Goal: Transaction & Acquisition: Purchase product/service

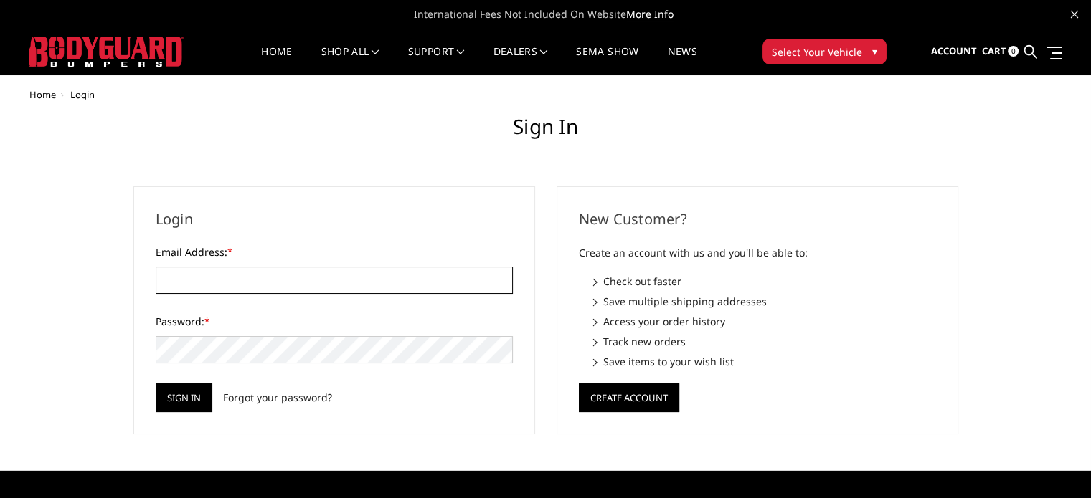
type input "[EMAIL_ADDRESS][DOMAIN_NAME]"
click at [181, 399] on input "Sign in" at bounding box center [184, 398] width 57 height 29
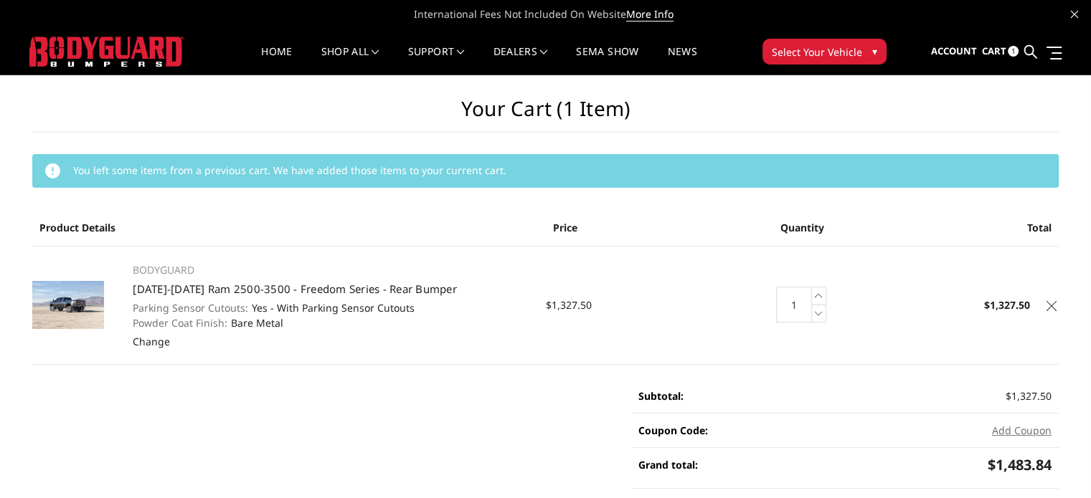
click at [1053, 309] on icon at bounding box center [1051, 306] width 10 height 10
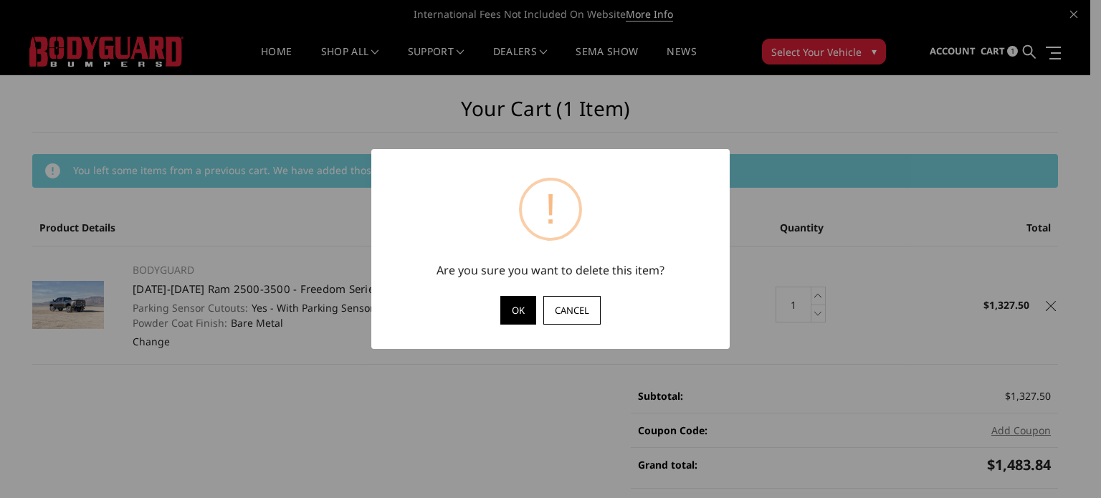
click at [527, 301] on button "OK" at bounding box center [518, 310] width 36 height 29
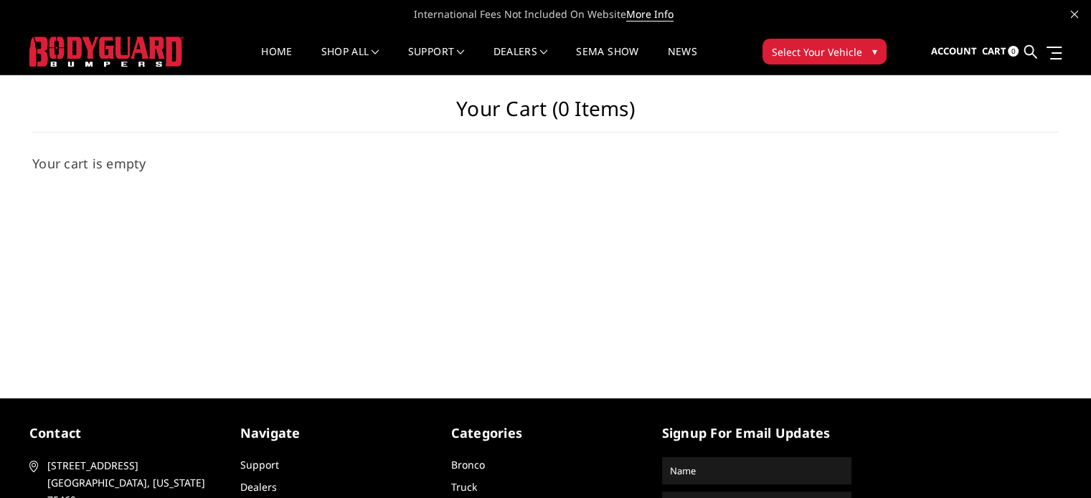
click at [348, 16] on span "International Fees Not Included On Website More Info" at bounding box center [545, 14] width 1032 height 29
click at [344, 47] on link "shop all" at bounding box center [350, 61] width 58 height 28
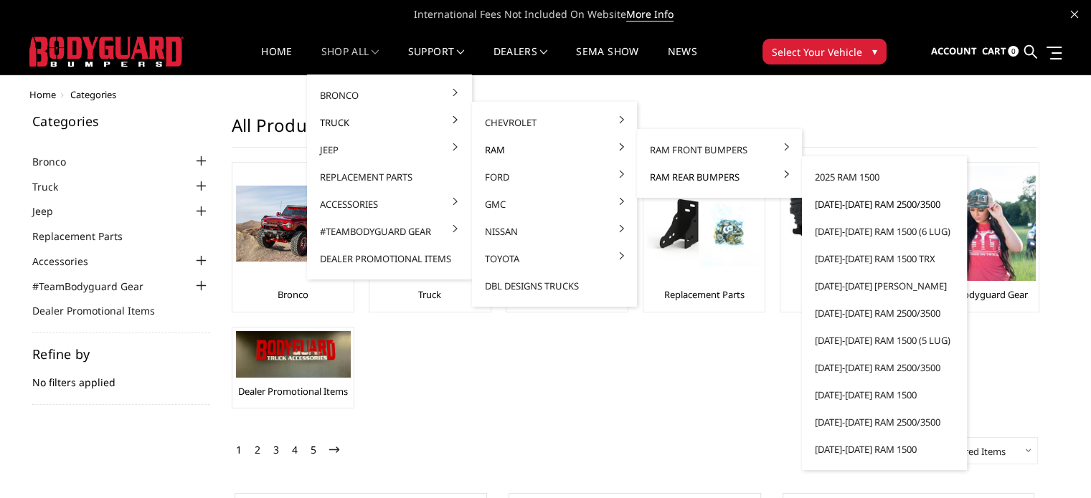
click at [840, 199] on link "[DATE]-[DATE] Ram 2500/3500" at bounding box center [883, 204] width 153 height 27
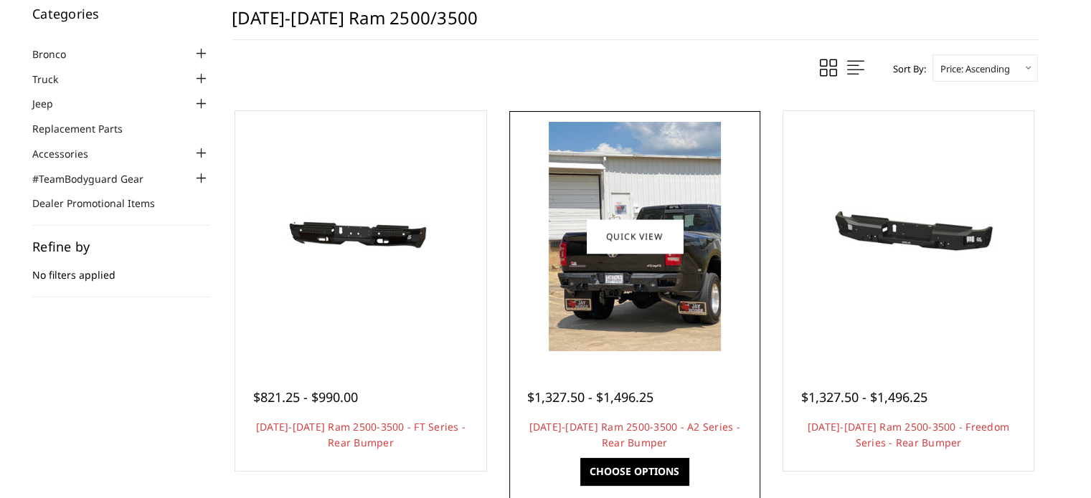
scroll to position [287, 0]
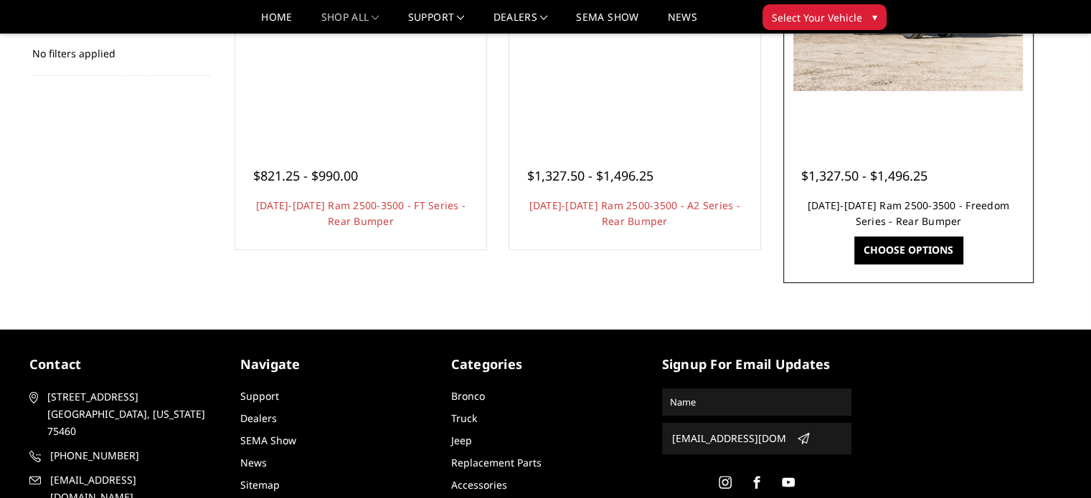
click at [897, 209] on link "[DATE]-[DATE] Ram 2500-3500 - Freedom Series - Rear Bumper" at bounding box center [907, 213] width 201 height 29
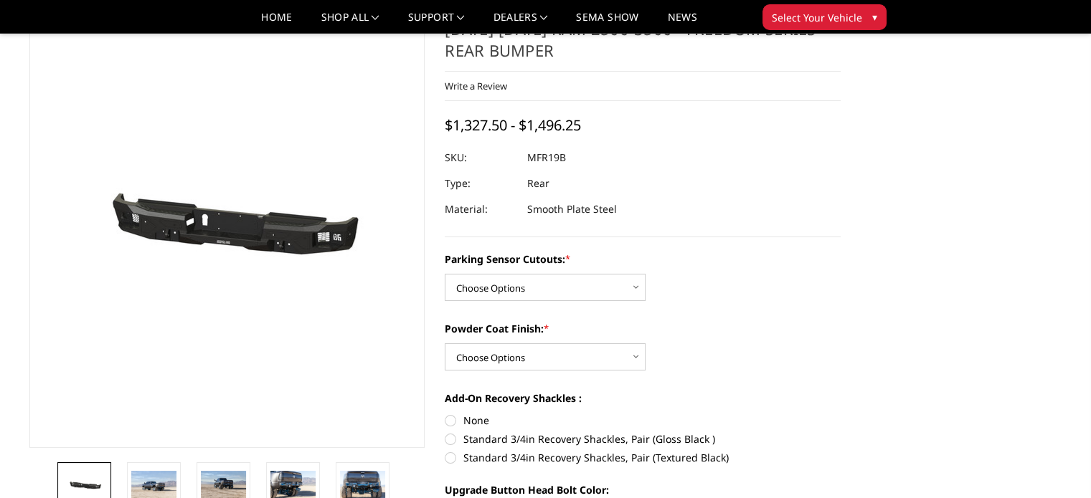
scroll to position [143, 0]
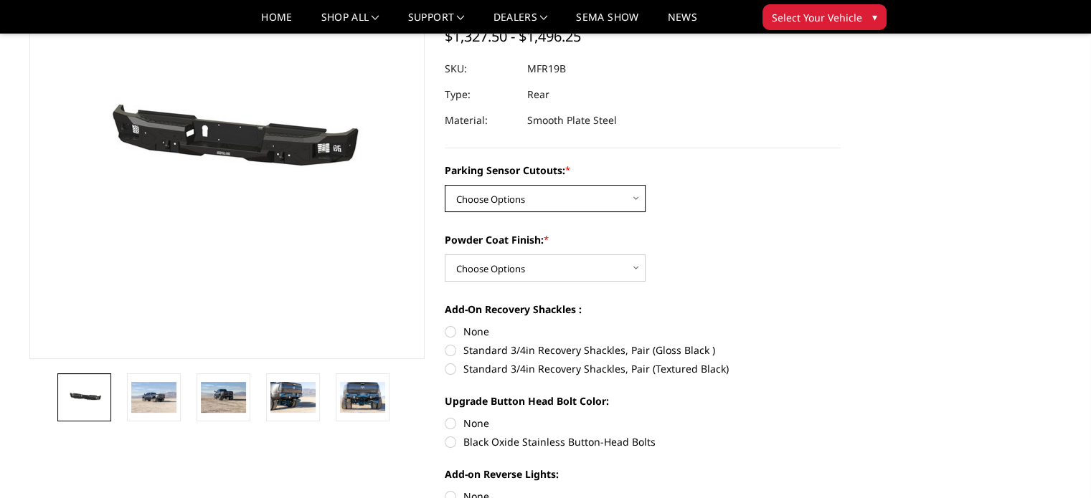
click at [559, 197] on select "Choose Options No - Without Parking Sensor Cutouts Yes - With Parking Sensor Cu…" at bounding box center [545, 198] width 201 height 27
select select "2709"
click at [445, 185] on select "Choose Options No - Without Parking Sensor Cutouts Yes - With Parking Sensor Cu…" at bounding box center [545, 198] width 201 height 27
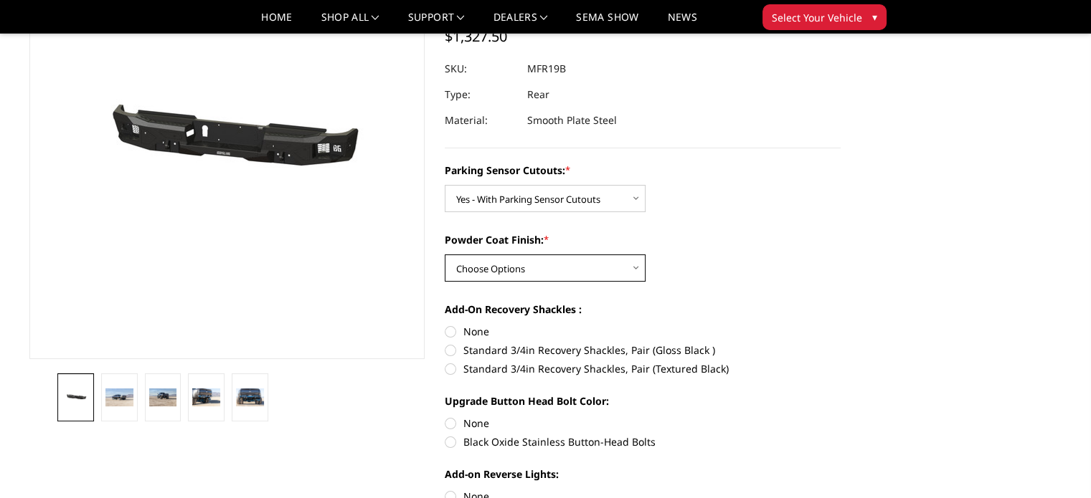
click at [534, 268] on select "Choose Options Bare Metal Texture Black Powder Coat" at bounding box center [545, 268] width 201 height 27
select select "2711"
click at [445, 255] on select "Choose Options Bare Metal Texture Black Powder Coat" at bounding box center [545, 268] width 201 height 27
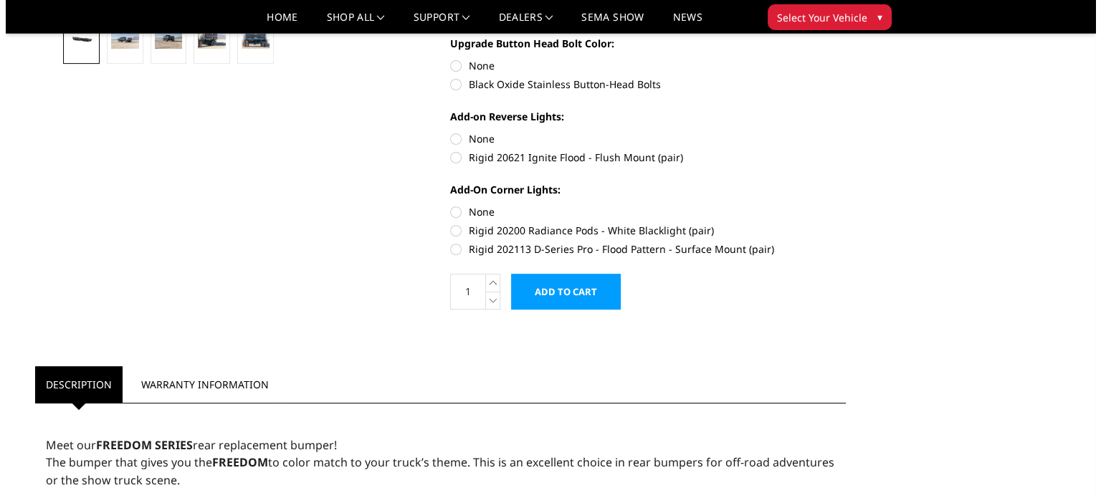
scroll to position [502, 0]
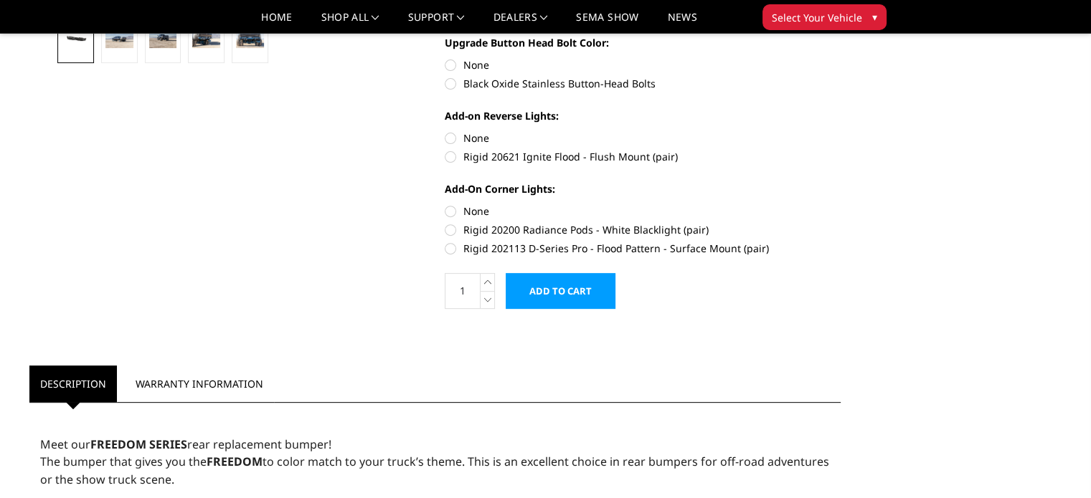
click at [579, 290] on input "Add to Cart" at bounding box center [560, 291] width 110 height 36
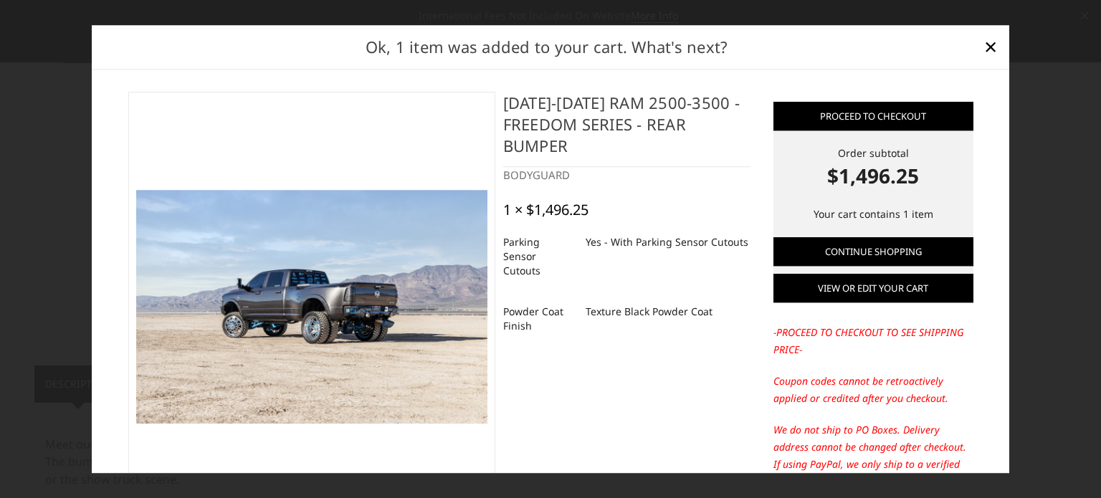
click at [843, 293] on link "View or edit your cart" at bounding box center [874, 288] width 200 height 29
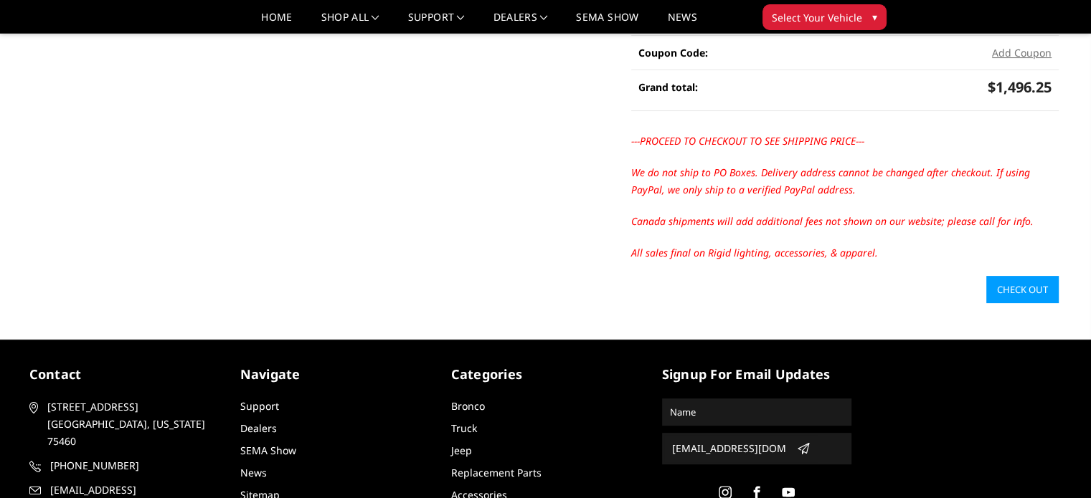
scroll to position [394, 0]
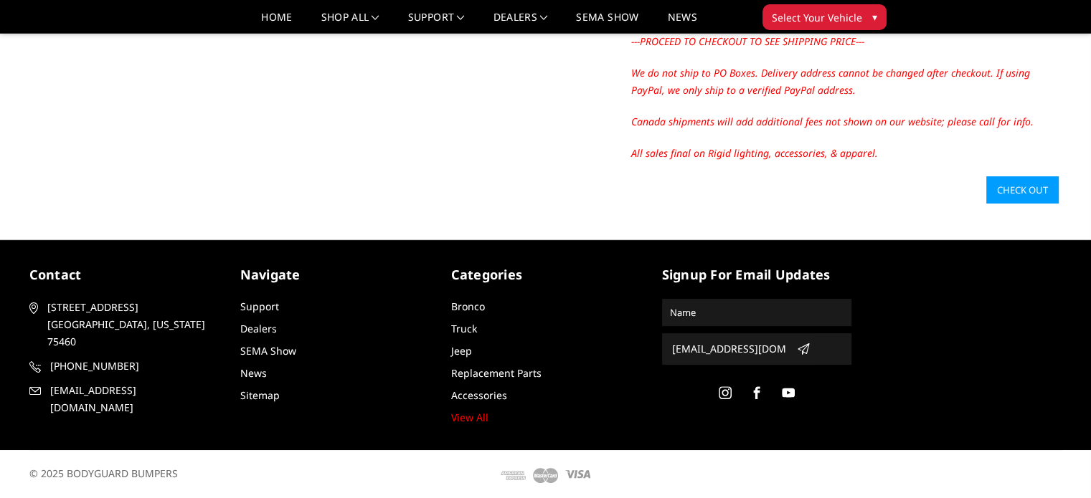
click at [1009, 184] on link "Check out" at bounding box center [1022, 189] width 72 height 27
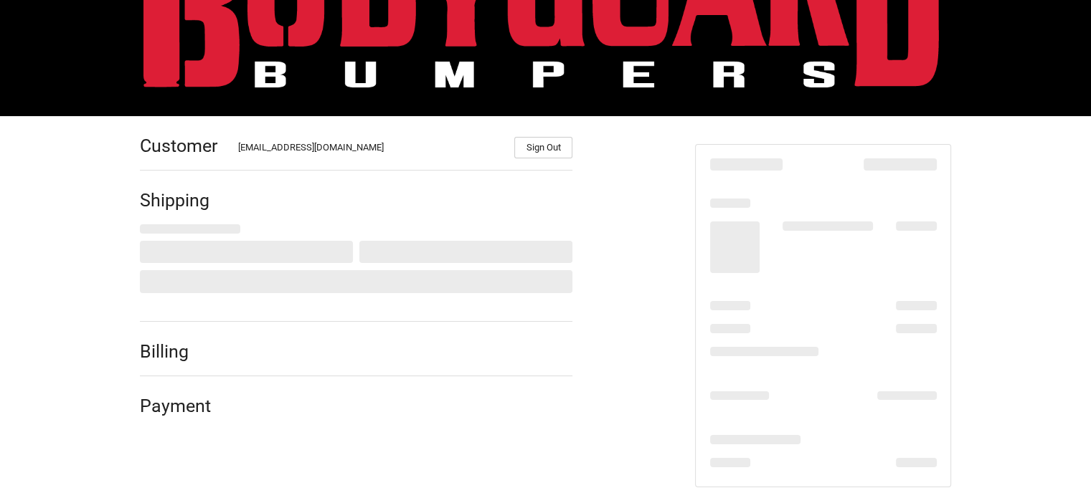
scroll to position [115, 0]
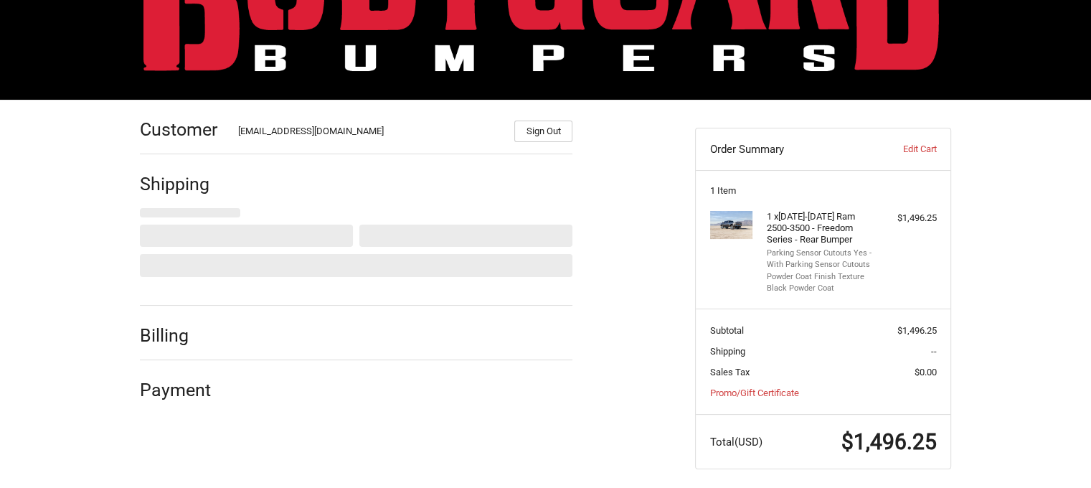
select select "US"
select select "NC"
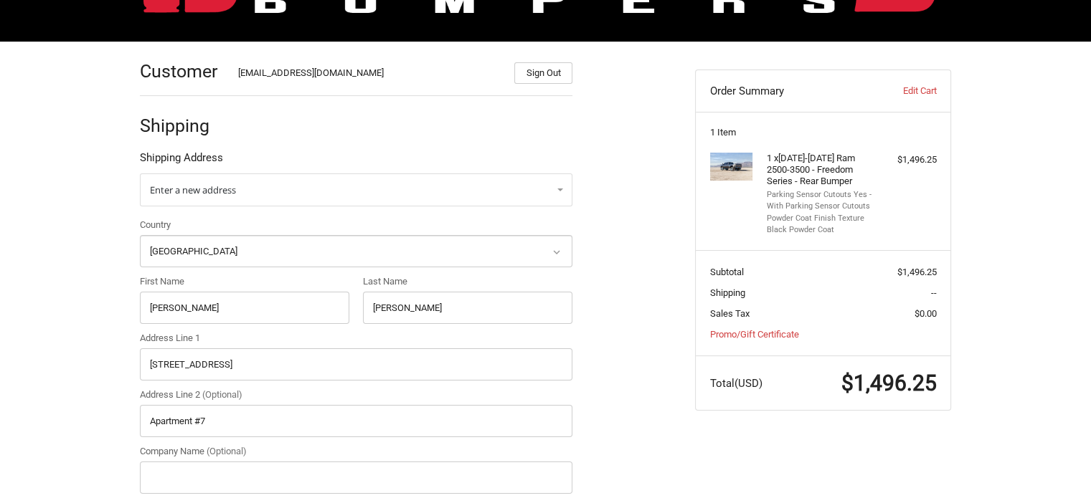
scroll to position [259, 0]
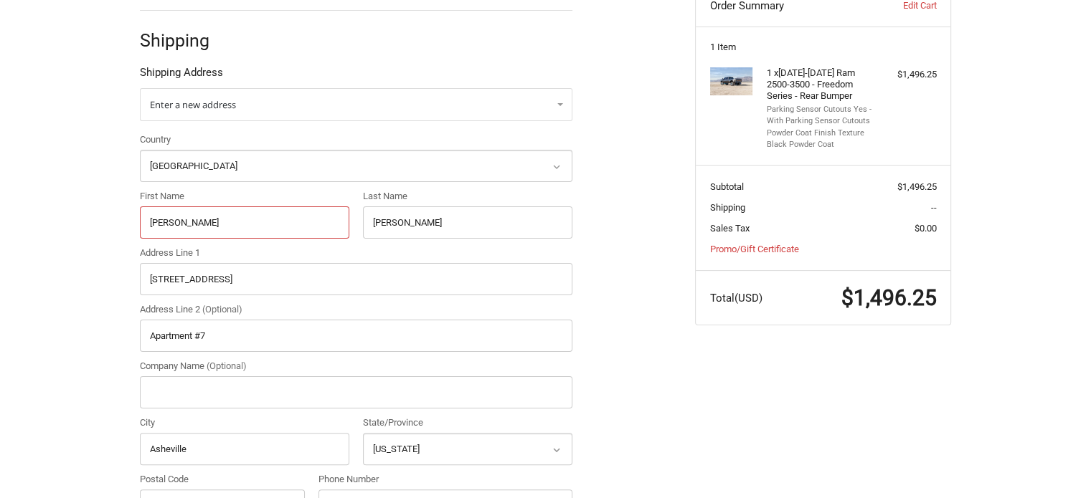
paste input "Tony Solis"
drag, startPoint x: 203, startPoint y: 224, endPoint x: 109, endPoint y: 225, distance: 93.9
click at [109, 225] on div "Customer orders@bumperonly.com Sign Out Shipping Shipping Address Enter a new a…" at bounding box center [545, 475] width 1091 height 1038
click at [181, 220] on input "Tony Solis" at bounding box center [244, 222] width 209 height 32
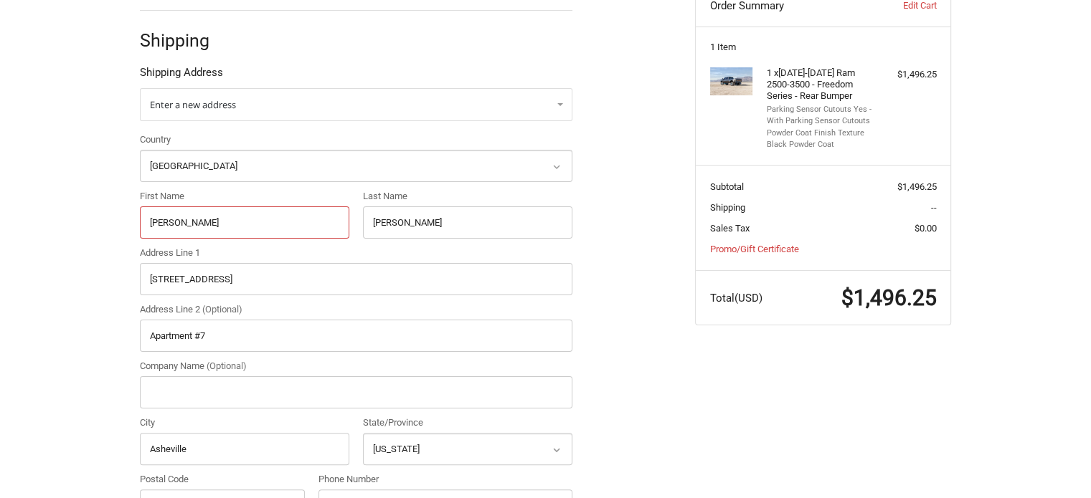
type input "Tony"
drag, startPoint x: 399, startPoint y: 223, endPoint x: 356, endPoint y: 223, distance: 42.3
click at [356, 223] on div "Last Name Flores" at bounding box center [467, 213] width 223 height 49
paste input "Soli"
type input "Solis"
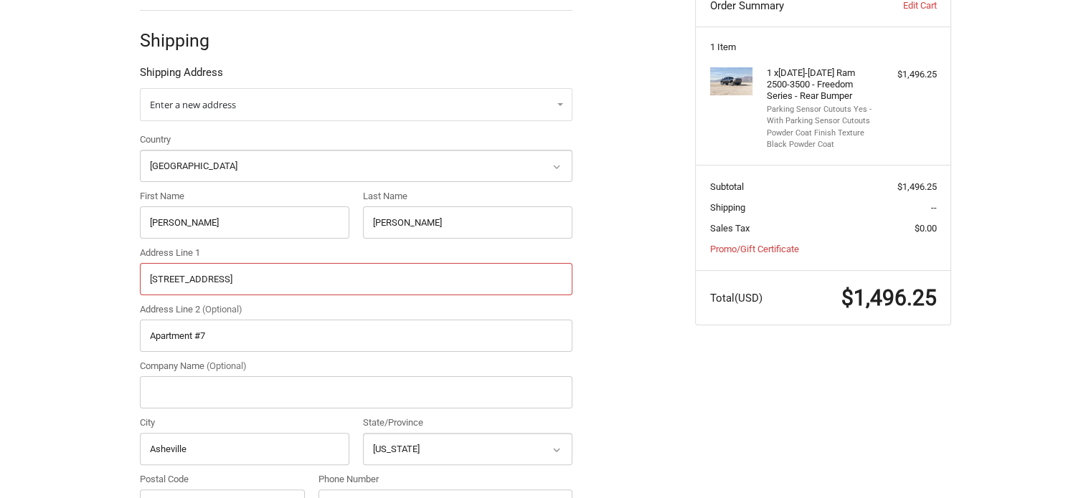
drag, startPoint x: 277, startPoint y: 277, endPoint x: 77, endPoint y: 272, distance: 200.1
click at [77, 272] on div "Customer orders@bumperonly.com Sign Out Shipping Shipping Address Enter a new a…" at bounding box center [545, 475] width 1091 height 1038
paste input "185 Winder Hwy"
type input "2185 Winder Hwy"
drag, startPoint x: 213, startPoint y: 333, endPoint x: 89, endPoint y: 332, distance: 124.0
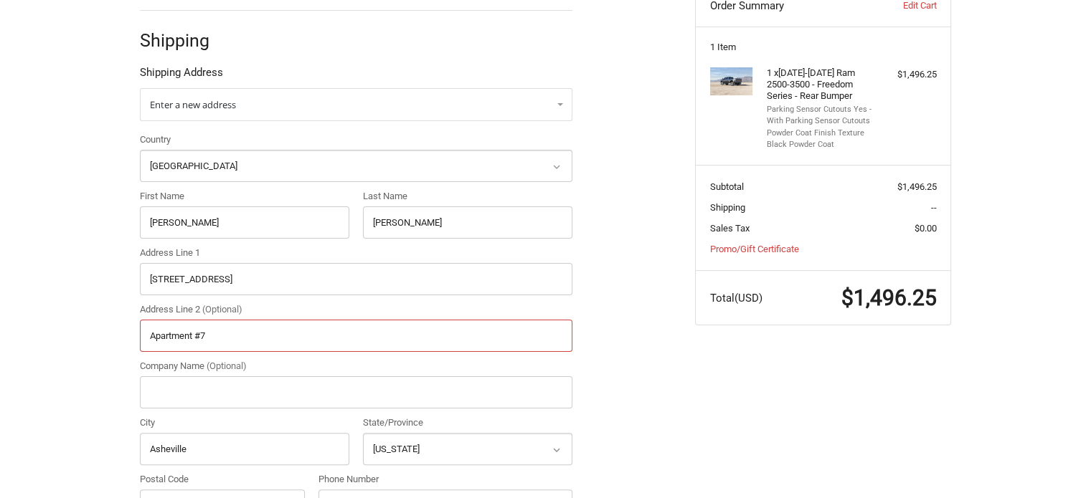
click at [89, 332] on div "Customer orders@bumperonly.com Sign Out Shipping Shipping Address Enter a new a…" at bounding box center [545, 475] width 1091 height 1038
click at [173, 391] on input "Company Name (Optional)" at bounding box center [356, 392] width 432 height 32
paste input "Erick's Body shop"
click at [204, 391] on input "Erick's Body shop" at bounding box center [356, 392] width 432 height 32
type input "Erick's Body Shop"
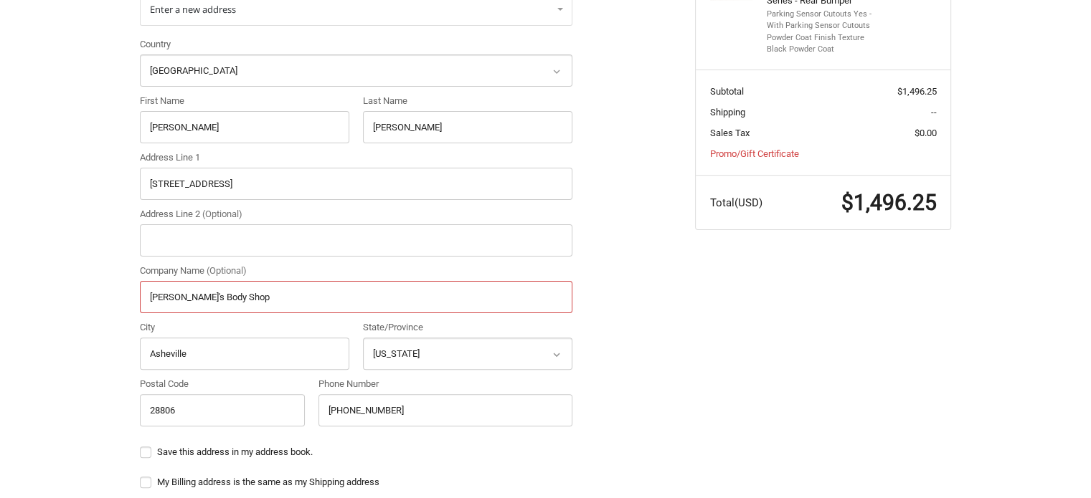
scroll to position [474, 0]
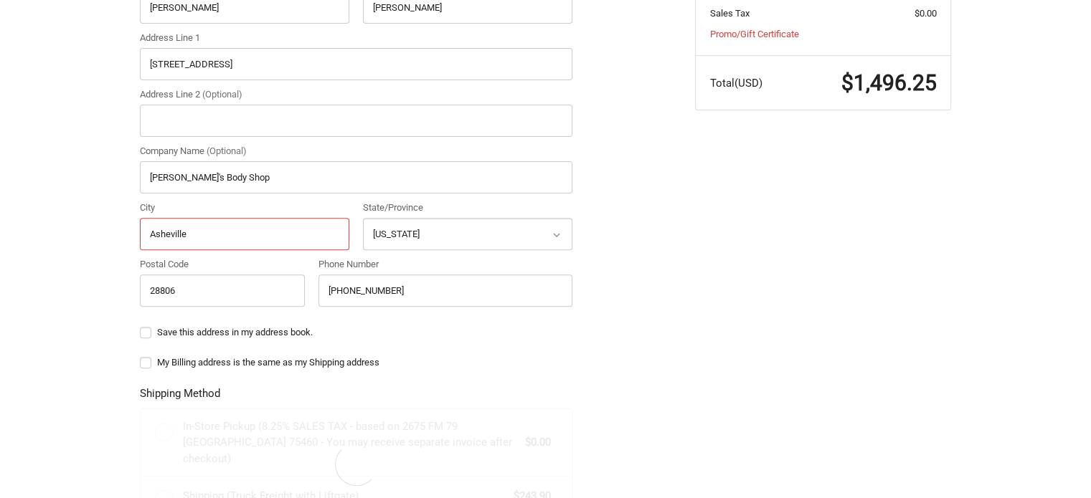
drag, startPoint x: 197, startPoint y: 232, endPoint x: 102, endPoint y: 232, distance: 95.4
click at [102, 232] on div "Customer orders@bumperonly.com Sign Out Shipping Shipping Address Enter a new a…" at bounding box center [545, 260] width 1091 height 1038
paste input "Dacula"
type input "Dacula"
click at [439, 240] on select "Select a state Alabama Alaska American Samoa Arizona Arkansas Armed Forces Amer…" at bounding box center [467, 234] width 209 height 32
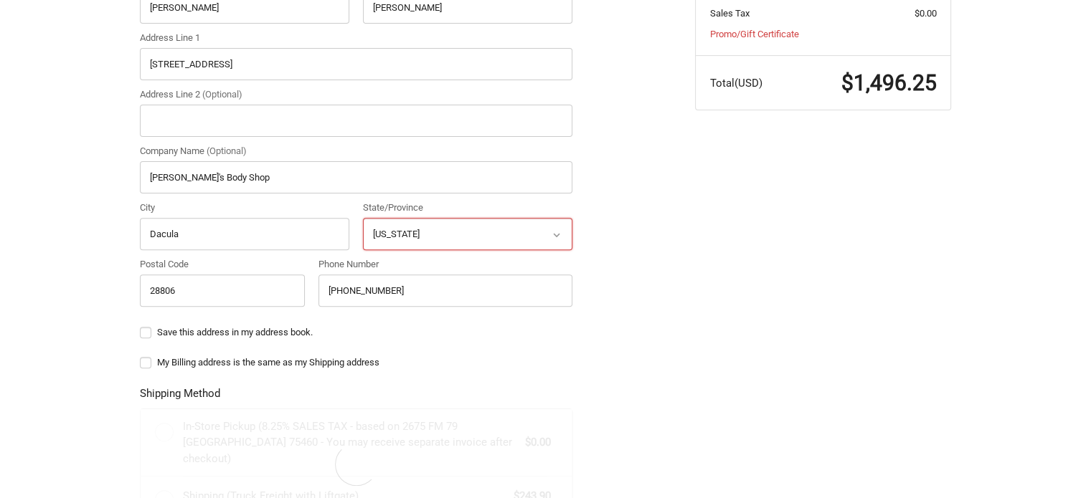
select select "GA"
click at [363, 218] on select "Select a state Alabama Alaska American Samoa Arizona Arkansas Armed Forces Amer…" at bounding box center [467, 234] width 209 height 32
drag, startPoint x: 189, startPoint y: 283, endPoint x: 102, endPoint y: 295, distance: 87.6
click at [102, 295] on div "Customer orders@bumperonly.com Sign Out Shipping Shipping Address Enter a new a…" at bounding box center [545, 260] width 1091 height 1038
paste input "30019"
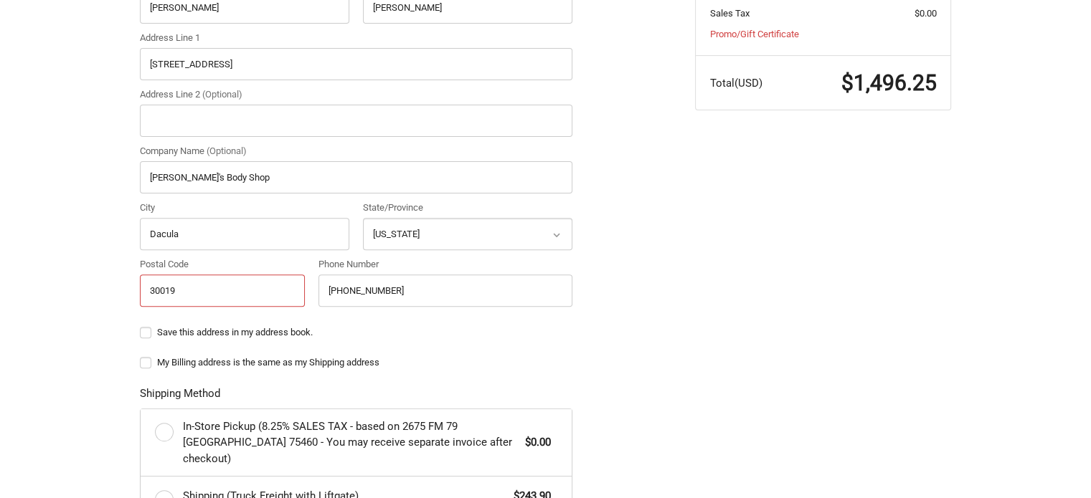
type input "30019"
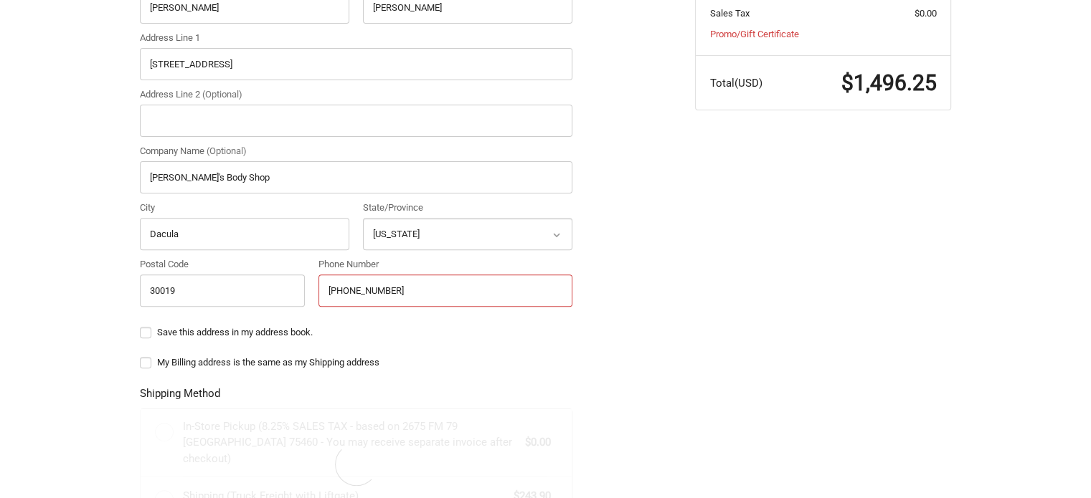
drag, startPoint x: 399, startPoint y: 292, endPoint x: 321, endPoint y: 293, distance: 77.4
click at [321, 293] on input "+1 843-457-0176" at bounding box center [445, 291] width 254 height 32
paste input "301-642-5008"
type input "+1 301-642-5008"
click at [727, 260] on div "Customer orders@bumperonly.com Sign Out Shipping Shipping Address Enter a new a…" at bounding box center [545, 260] width 860 height 1038
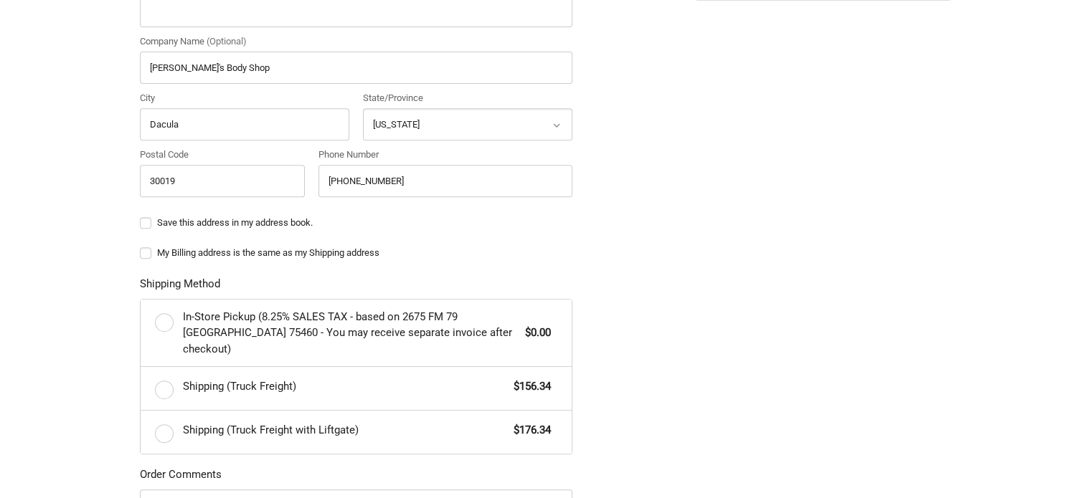
scroll to position [617, 0]
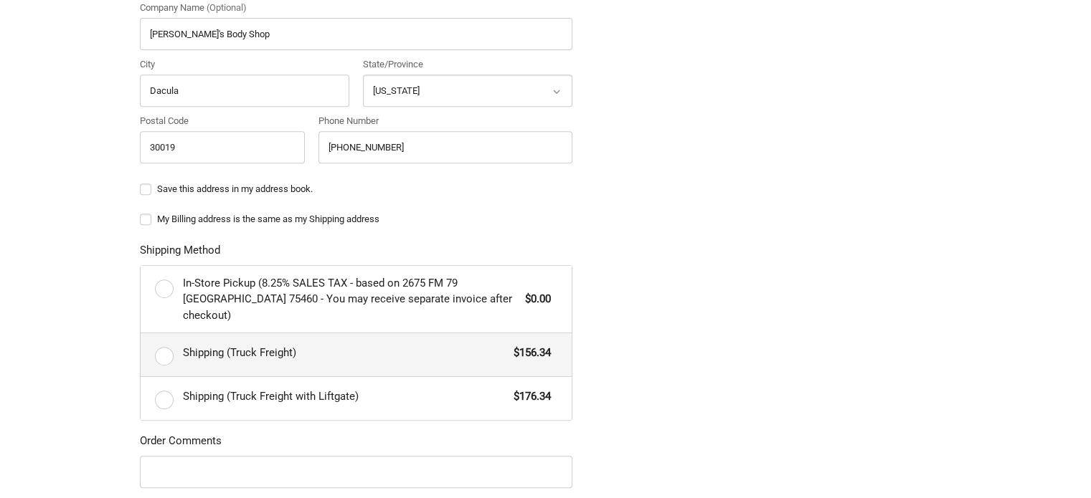
click at [305, 345] on span "Shipping (Truck Freight)" at bounding box center [345, 353] width 324 height 16
click at [141, 334] on input "Shipping (Truck Freight) $156.34" at bounding box center [141, 333] width 1 height 1
radio input "true"
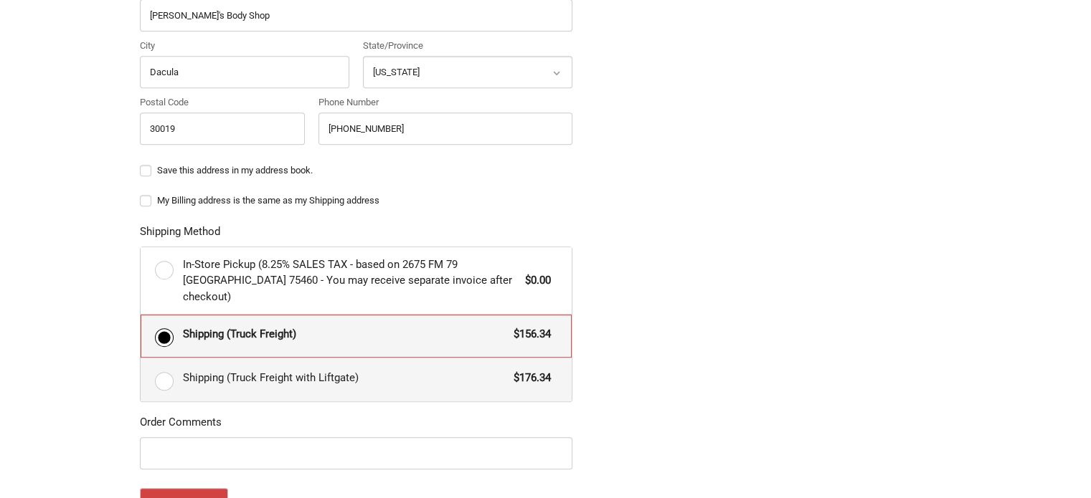
scroll to position [779, 0]
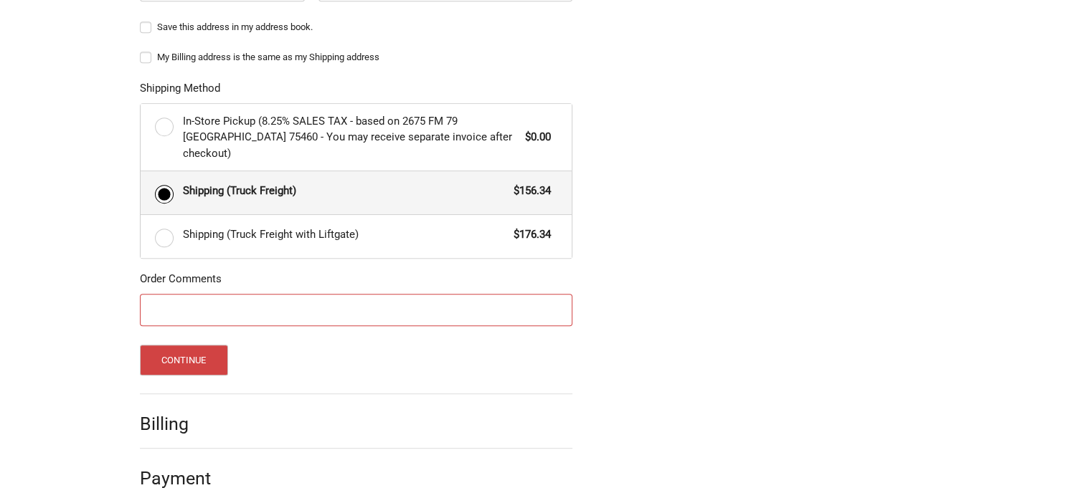
click at [204, 294] on input "Order Comments" at bounding box center [356, 310] width 432 height 32
paste input "20561"
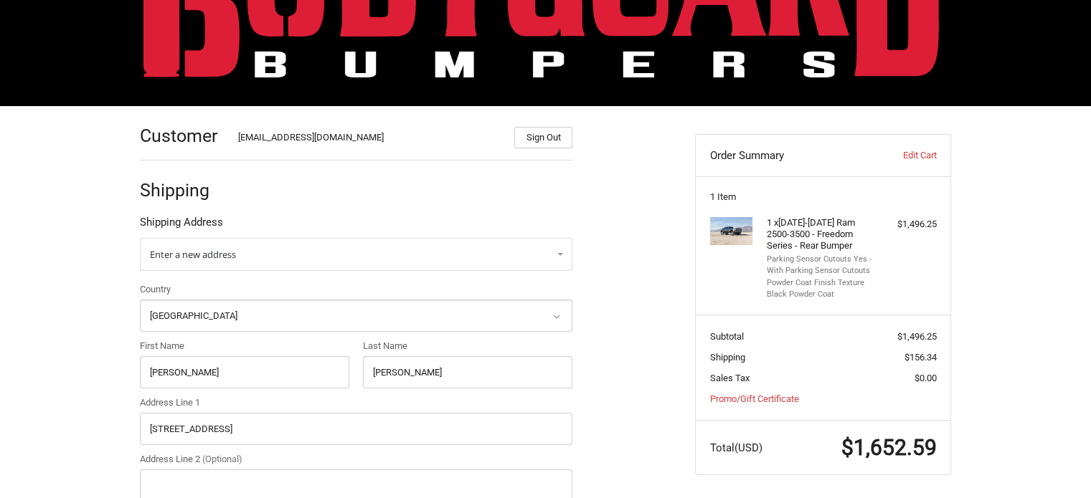
scroll to position [134, 0]
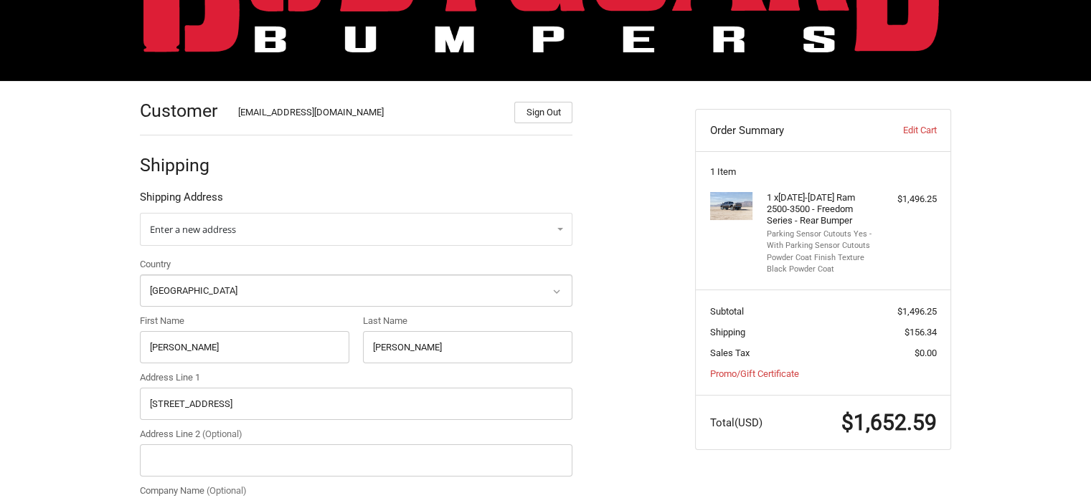
type input "PO 20561"
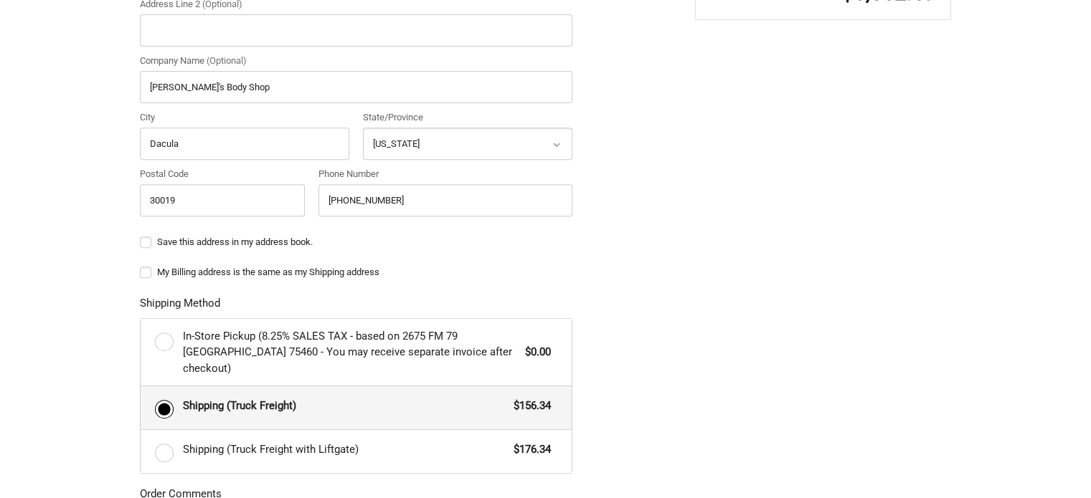
scroll to position [779, 0]
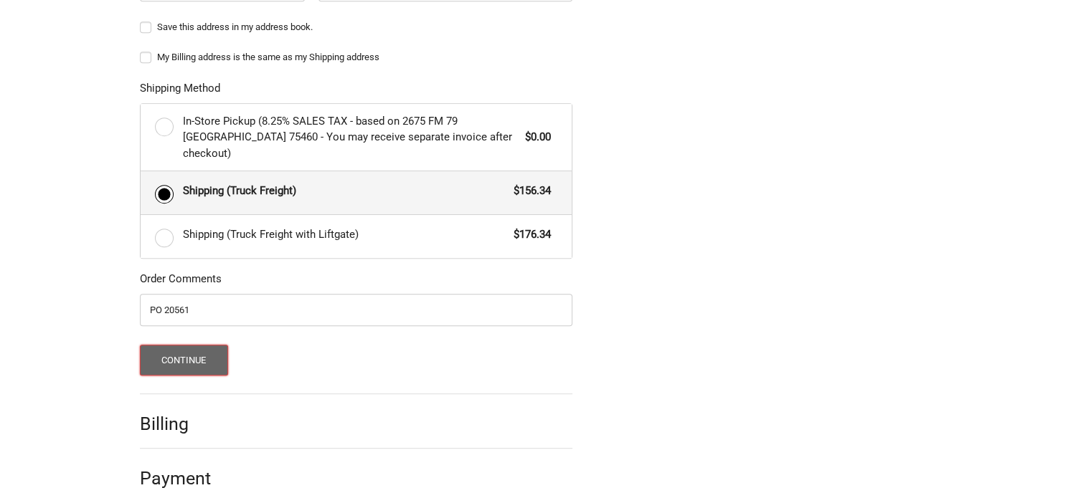
click at [212, 345] on button "Continue" at bounding box center [184, 360] width 88 height 31
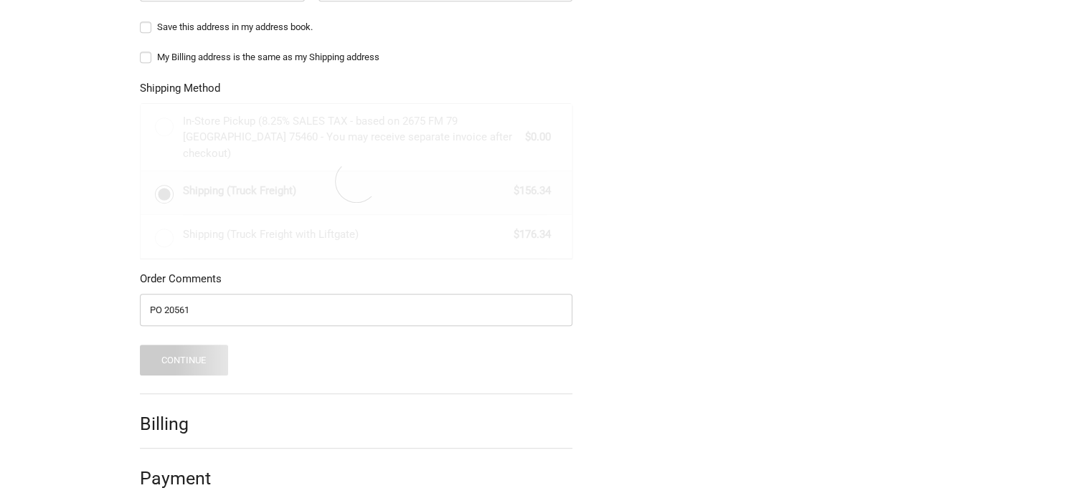
scroll to position [113, 0]
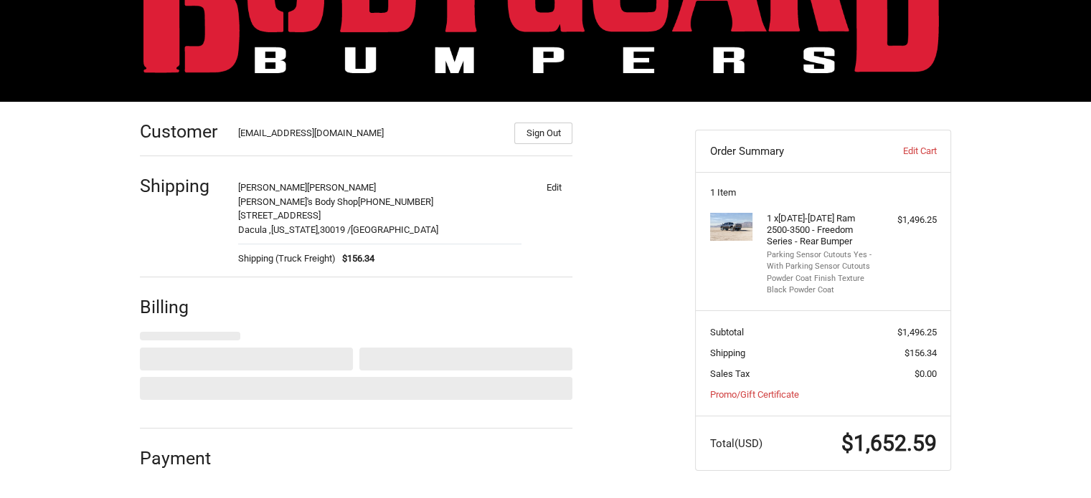
select select "US"
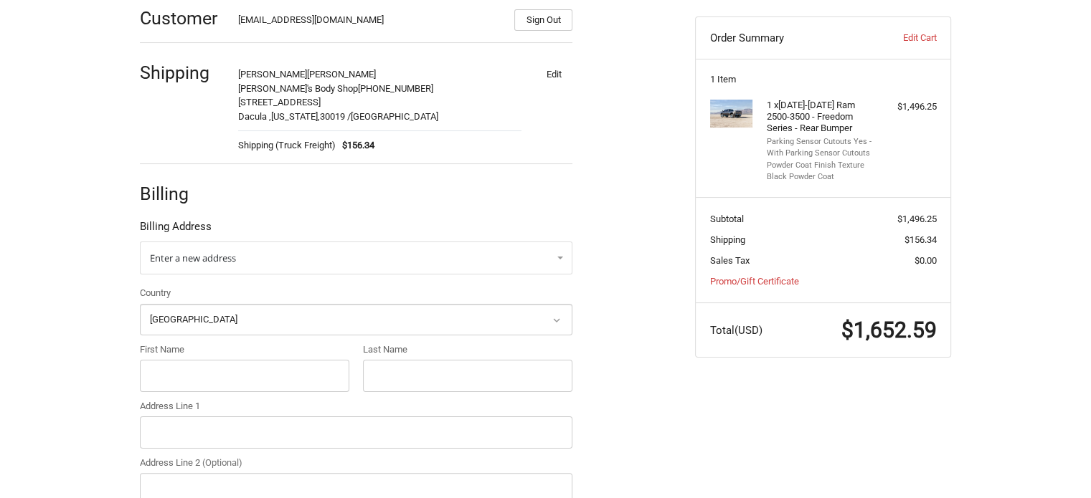
scroll to position [257, 0]
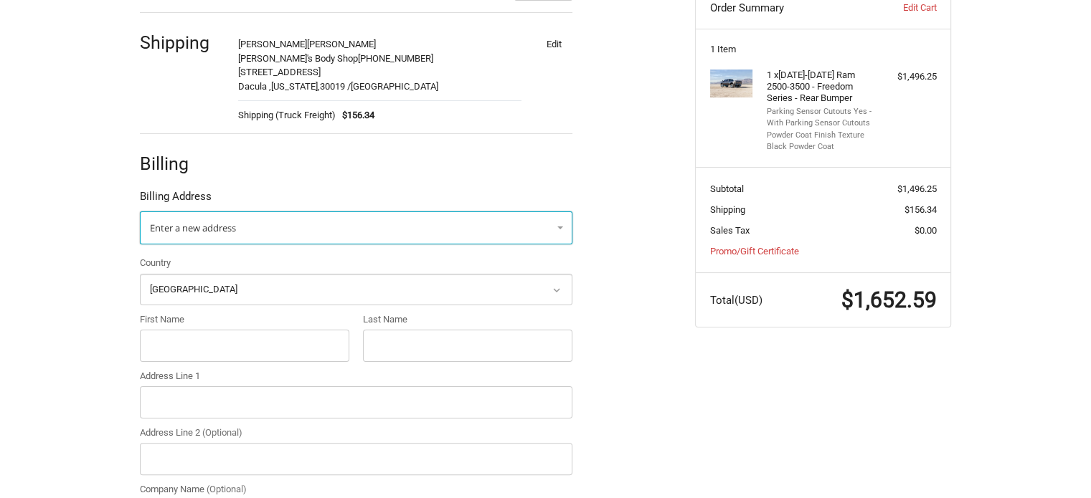
click at [399, 227] on link "Enter a new address" at bounding box center [356, 228] width 432 height 33
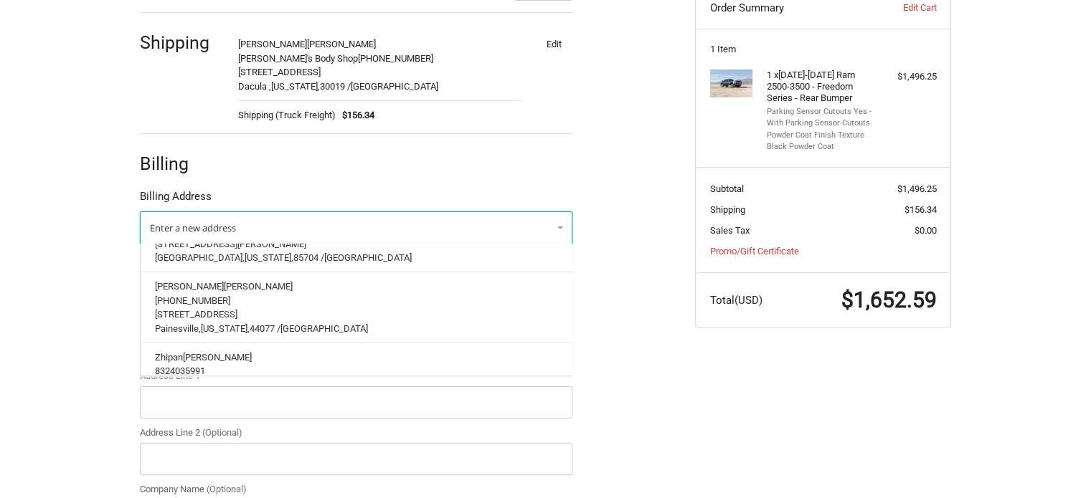
scroll to position [4804, 0]
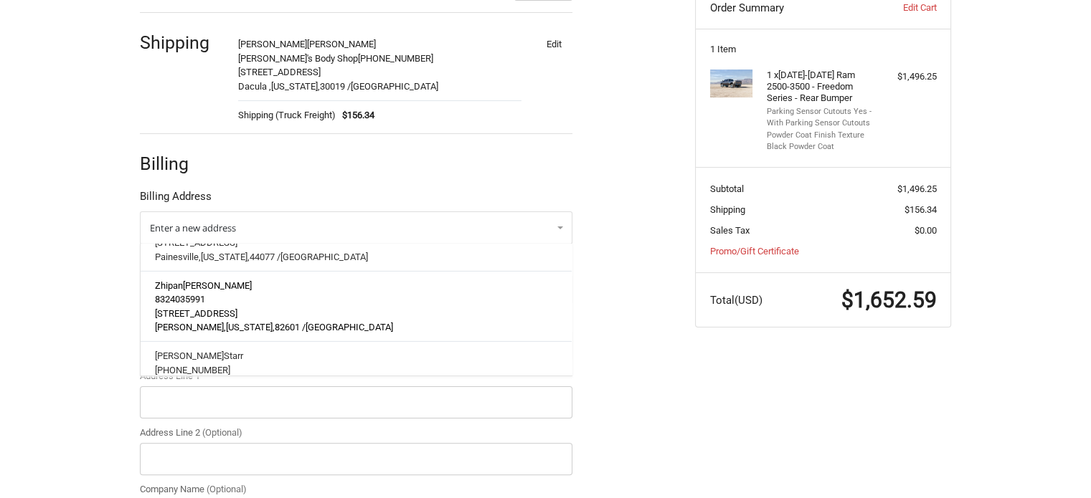
click at [314, 306] on p "312 W. 2nd St, #1358" at bounding box center [356, 313] width 403 height 14
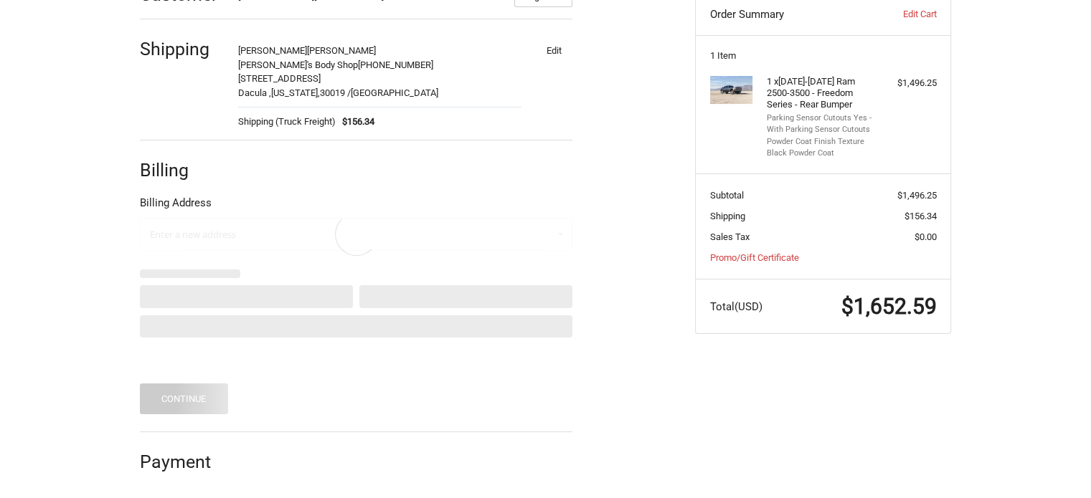
scroll to position [179, 0]
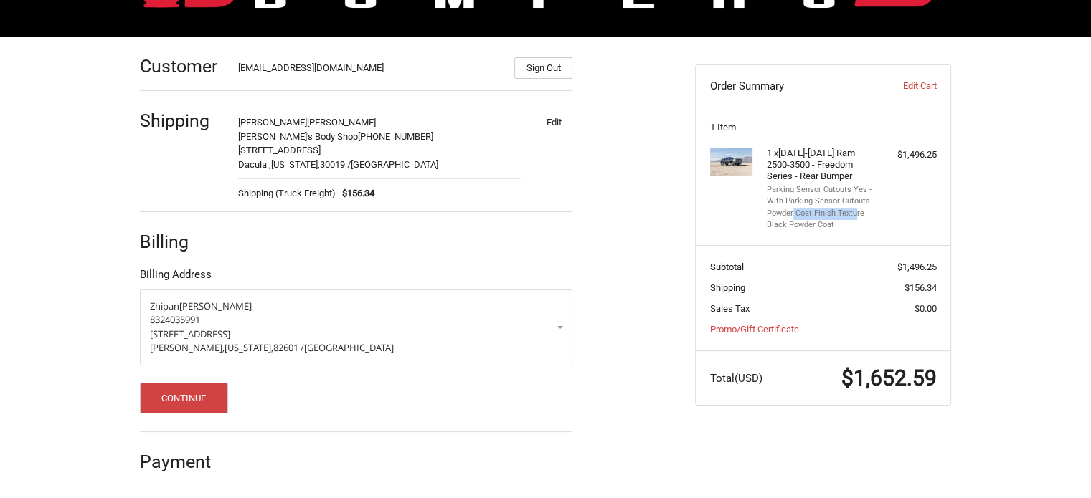
drag, startPoint x: 792, startPoint y: 210, endPoint x: 854, endPoint y: 210, distance: 62.4
click at [854, 210] on li "Powder Coat Finish Texture Black Powder Coat" at bounding box center [821, 220] width 110 height 24
click at [178, 386] on button "Continue" at bounding box center [184, 398] width 88 height 31
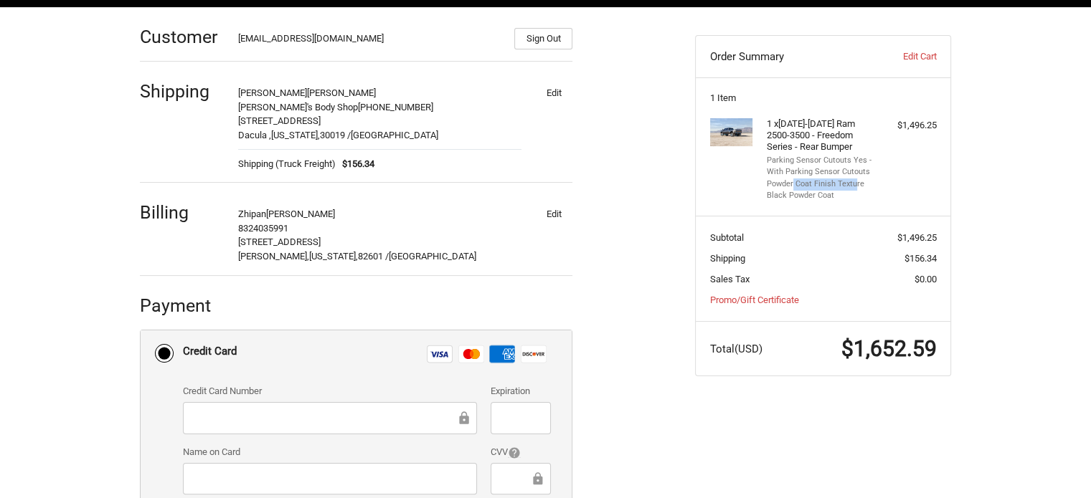
scroll to position [290, 0]
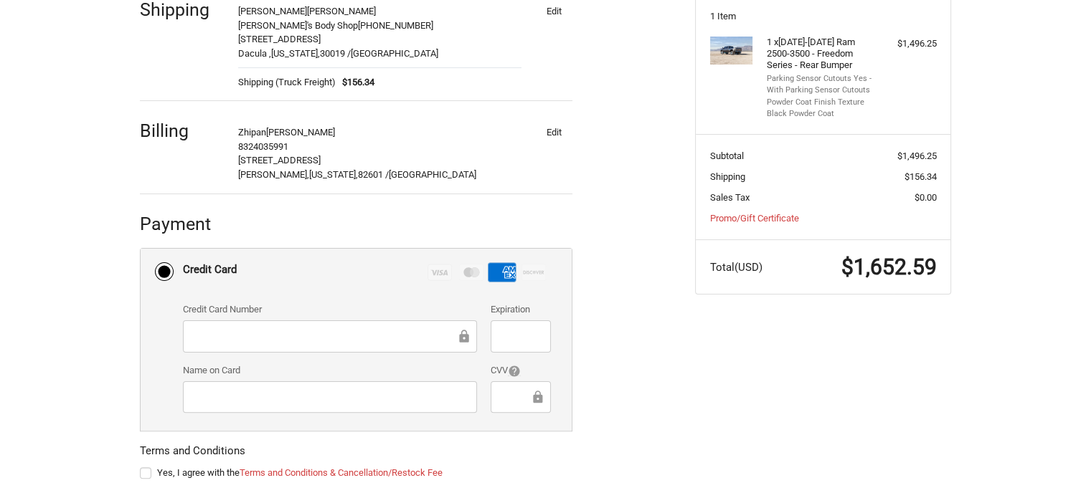
click at [513, 325] on div at bounding box center [520, 337] width 60 height 32
click at [556, 283] on label "Credit Card Visa Master Amex Discover" at bounding box center [356, 273] width 431 height 48
click at [141, 250] on input "Credit Card Visa Master Amex Discover" at bounding box center [141, 249] width 1 height 1
click at [618, 281] on ol "Customer orders@bumperonly.com Sign Out Shipping Tony Solis Erick's Body Shop +…" at bounding box center [384, 232] width 488 height 615
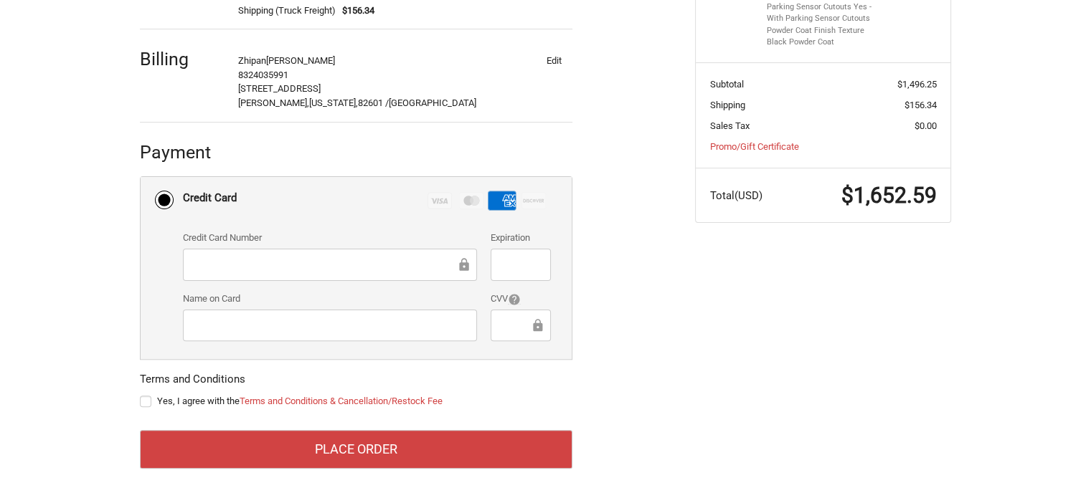
click at [146, 398] on label "Yes, I agree with the Terms and Conditions & Cancellation/Restock Fee" at bounding box center [356, 401] width 432 height 11
click at [141, 395] on input "Yes, I agree with the Terms and Conditions & Cancellation/Restock Fee" at bounding box center [140, 394] width 1 height 1
checkbox input "true"
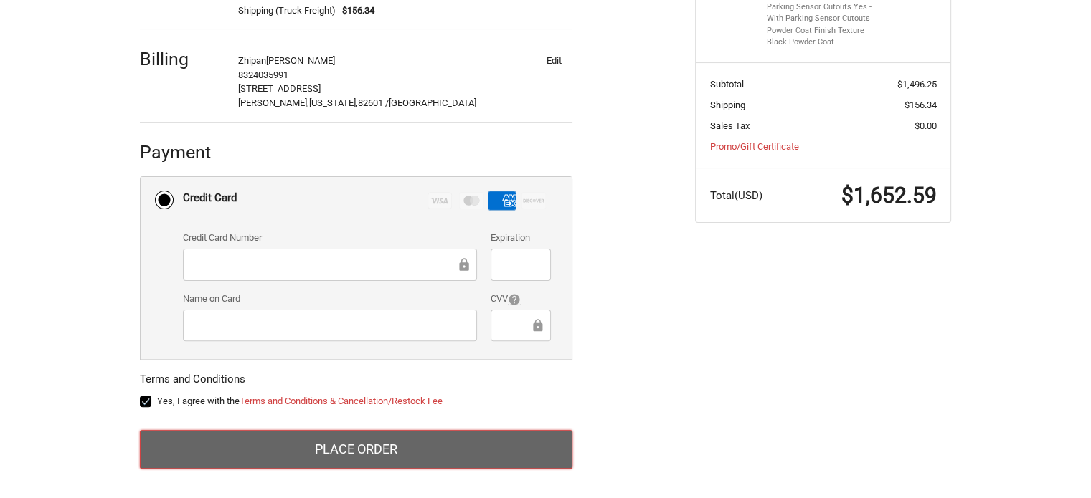
click at [293, 446] on button "Place Order" at bounding box center [356, 449] width 432 height 39
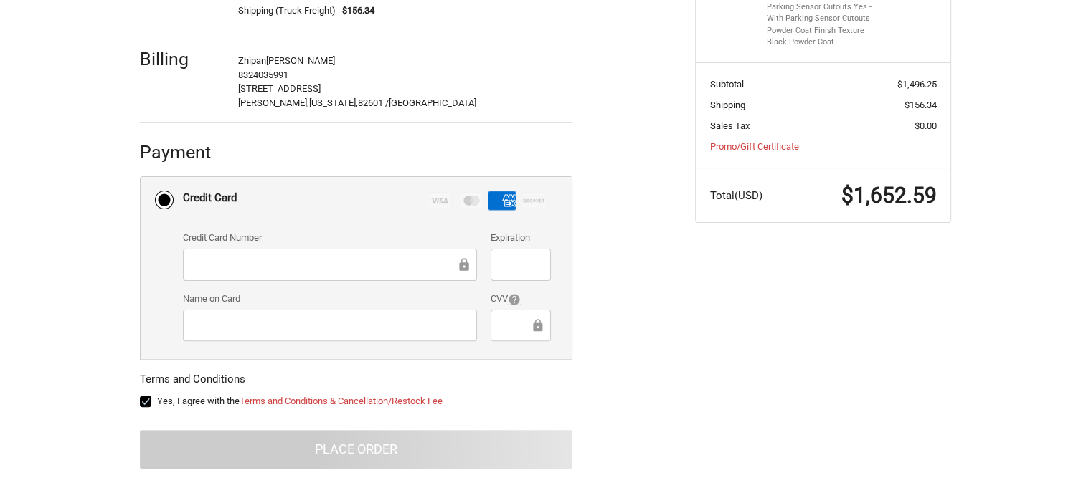
scroll to position [115, 0]
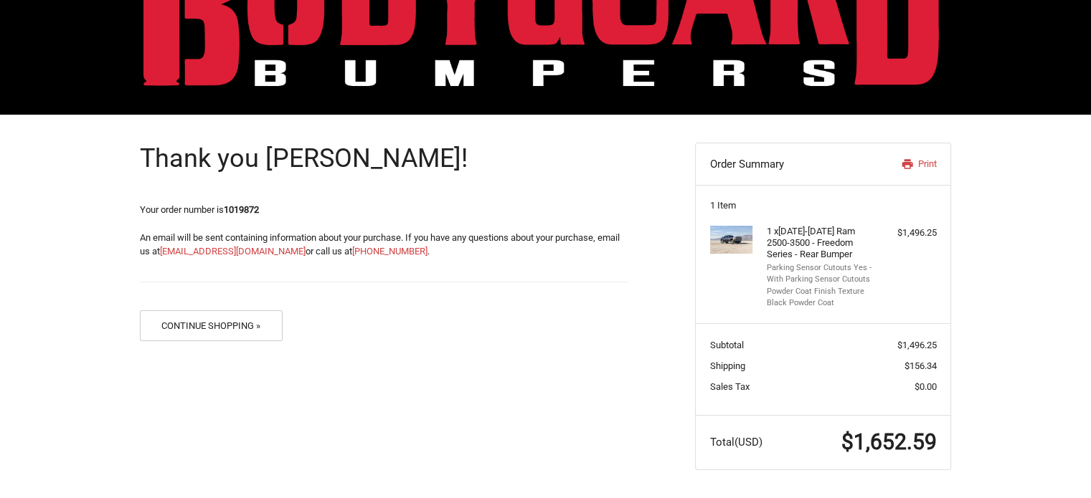
scroll to position [99, 0]
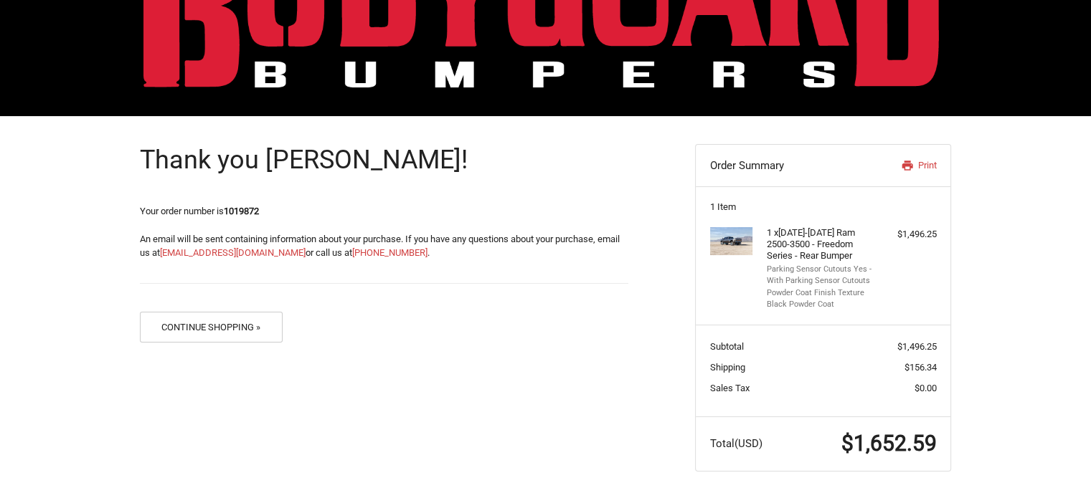
click at [251, 214] on strong "1019872" at bounding box center [241, 211] width 35 height 11
copy strong "1019872"
click at [235, 214] on strong "1019872" at bounding box center [241, 211] width 35 height 11
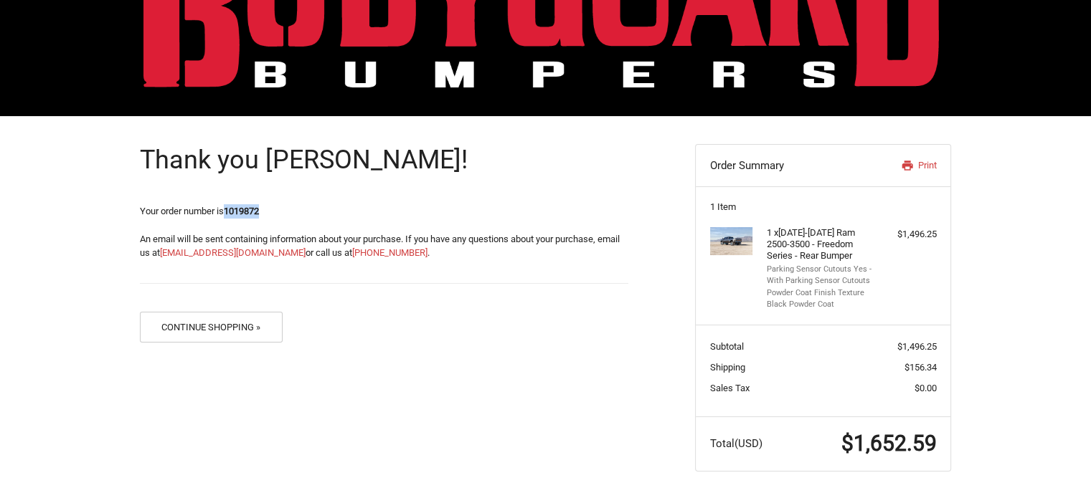
copy strong "1019872"
drag, startPoint x: 901, startPoint y: 341, endPoint x: 934, endPoint y: 343, distance: 33.1
click at [934, 343] on span "$1,496.25" at bounding box center [916, 346] width 39 height 11
copy span "1,496.25"
drag, startPoint x: 909, startPoint y: 364, endPoint x: 934, endPoint y: 363, distance: 25.1
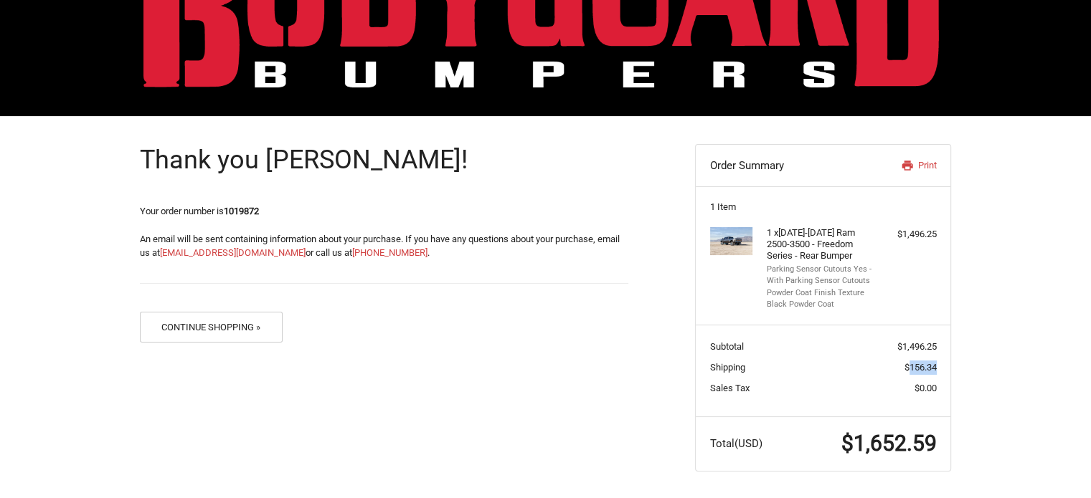
click at [934, 363] on span "$156.34" at bounding box center [920, 367] width 32 height 11
copy span "156.34"
drag, startPoint x: 835, startPoint y: 292, endPoint x: 842, endPoint y: 312, distance: 21.3
click at [842, 312] on section "1 Item 1 x [DATE]-[DATE] Ram 2500-3500 - Freedom Series - Rear Bumper Parking S…" at bounding box center [823, 255] width 255 height 138
drag, startPoint x: 853, startPoint y: 267, endPoint x: 865, endPoint y: 275, distance: 14.8
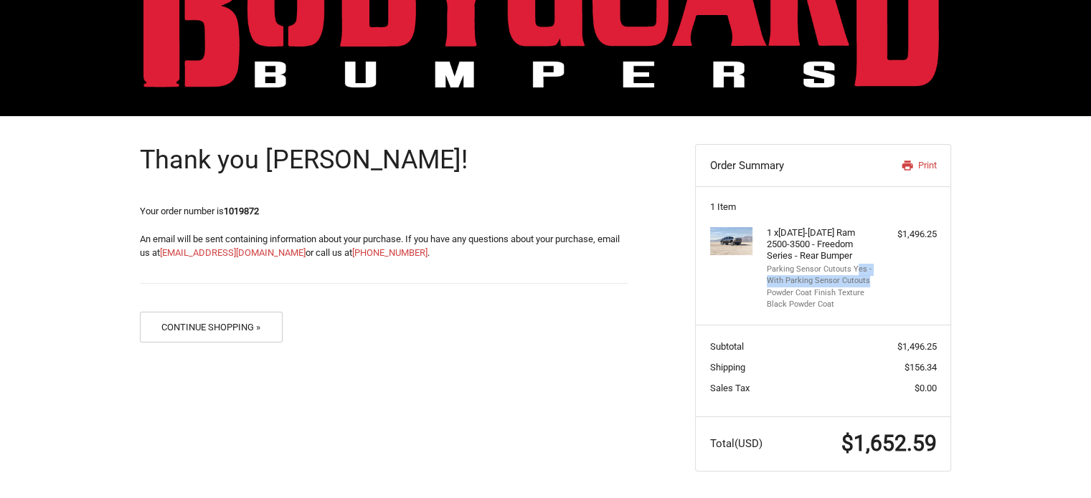
click at [865, 275] on li "Parking Sensor Cutouts Yes - With Parking Sensor Cutouts" at bounding box center [821, 276] width 110 height 24
